Goal: Information Seeking & Learning: Learn about a topic

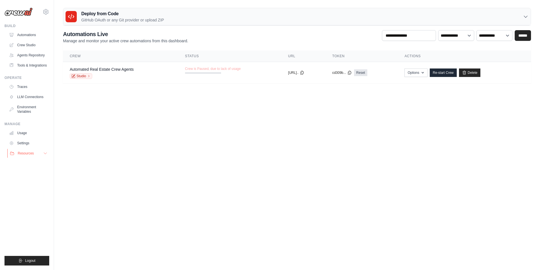
click at [37, 151] on button "Resources" at bounding box center [28, 153] width 42 height 9
click at [21, 36] on link "Automations" at bounding box center [28, 34] width 42 height 9
click at [33, 47] on link "Crew Studio" at bounding box center [28, 45] width 42 height 9
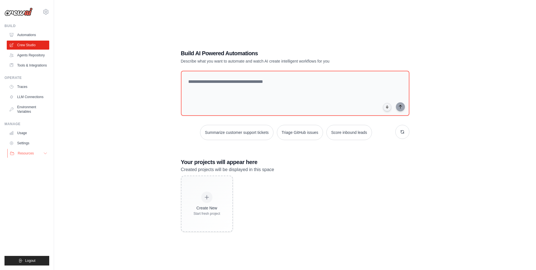
click at [28, 155] on span "Resources" at bounding box center [26, 153] width 16 height 5
click at [35, 164] on span "Documentation" at bounding box center [31, 162] width 23 height 5
